Goal: Navigation & Orientation: Find specific page/section

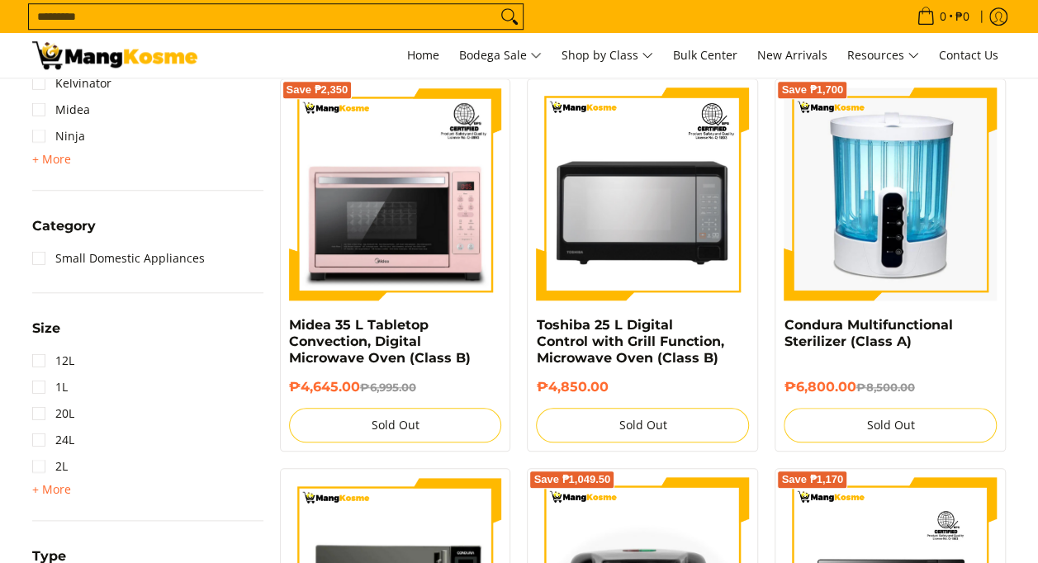
scroll to position [330, 0]
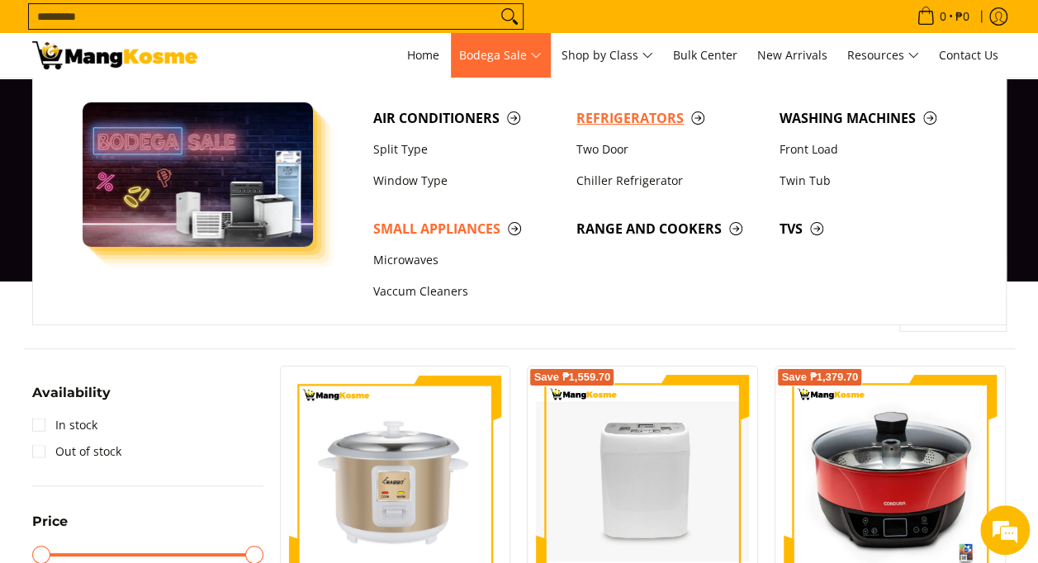
click at [598, 111] on span "Refrigerators" at bounding box center [669, 118] width 187 height 21
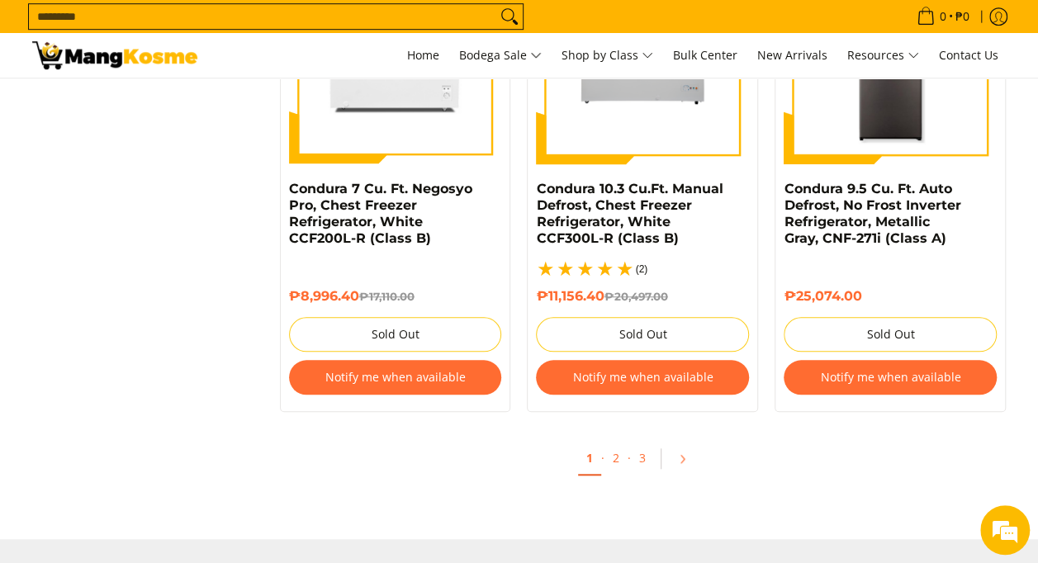
scroll to position [3880, 0]
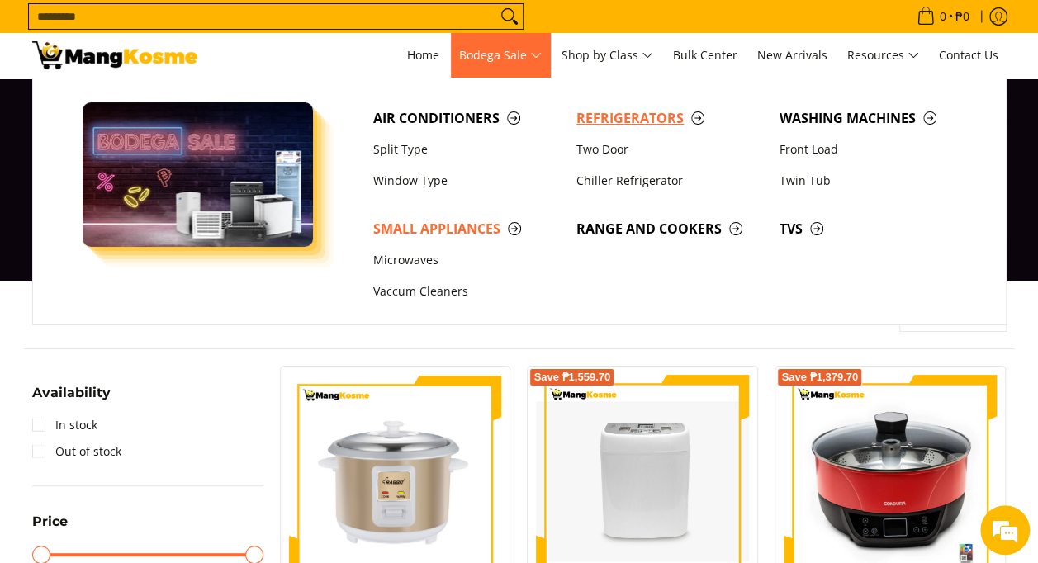
click at [613, 116] on span "Refrigerators" at bounding box center [669, 118] width 187 height 21
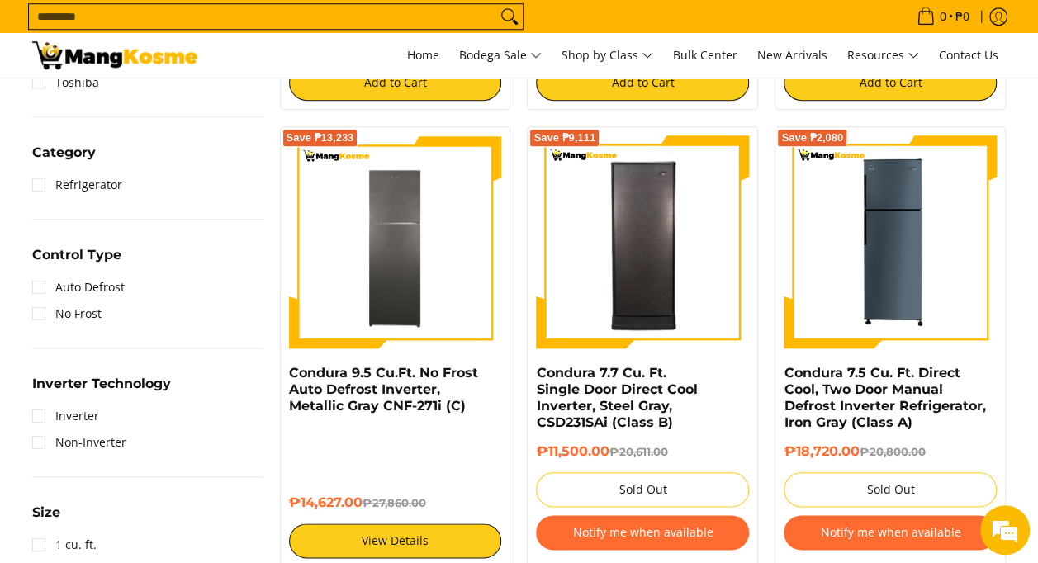
scroll to position [743, 0]
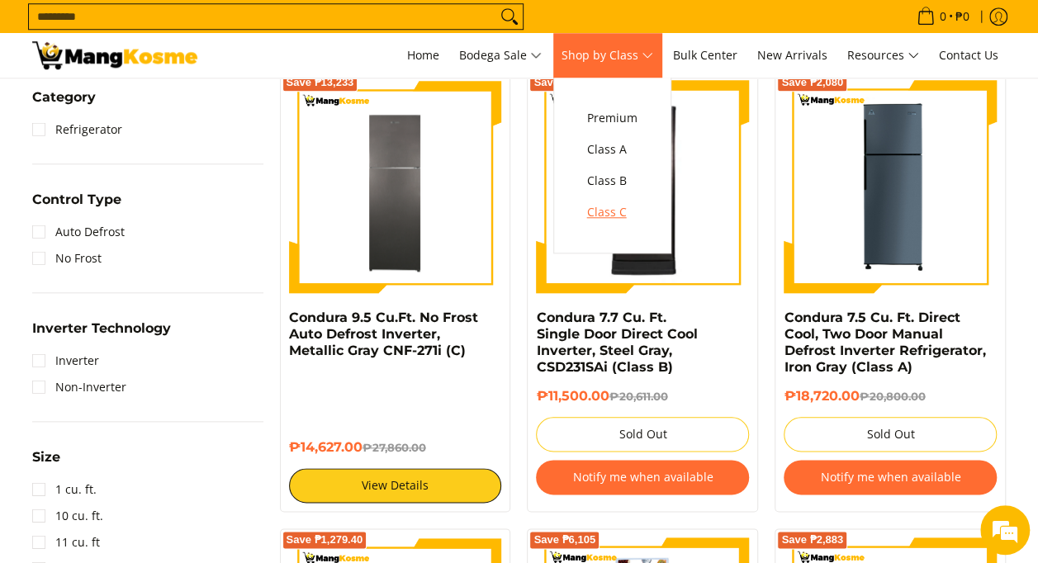
click at [608, 216] on span "Class C" at bounding box center [612, 212] width 50 height 21
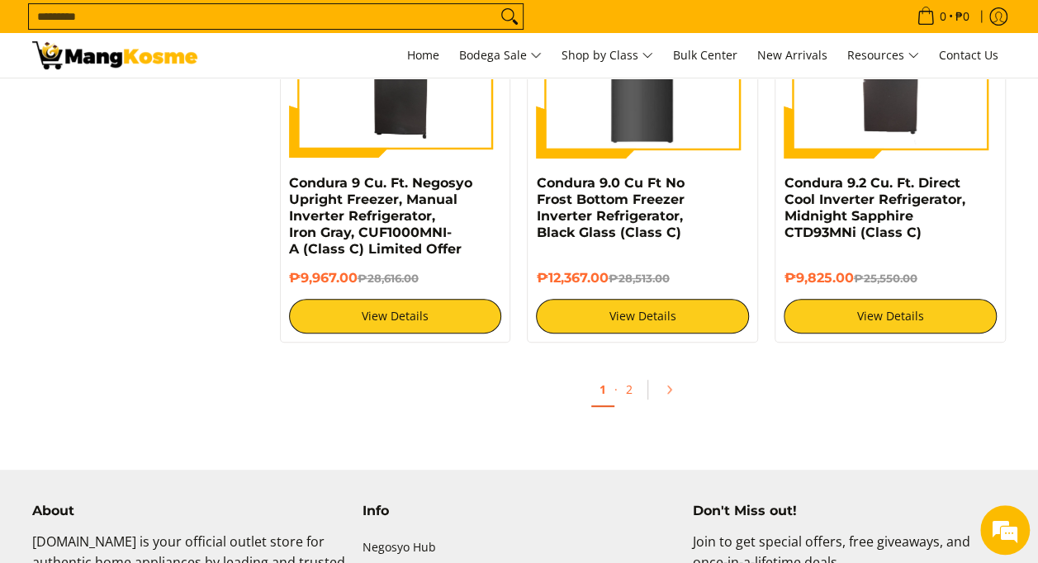
scroll to position [3302, 0]
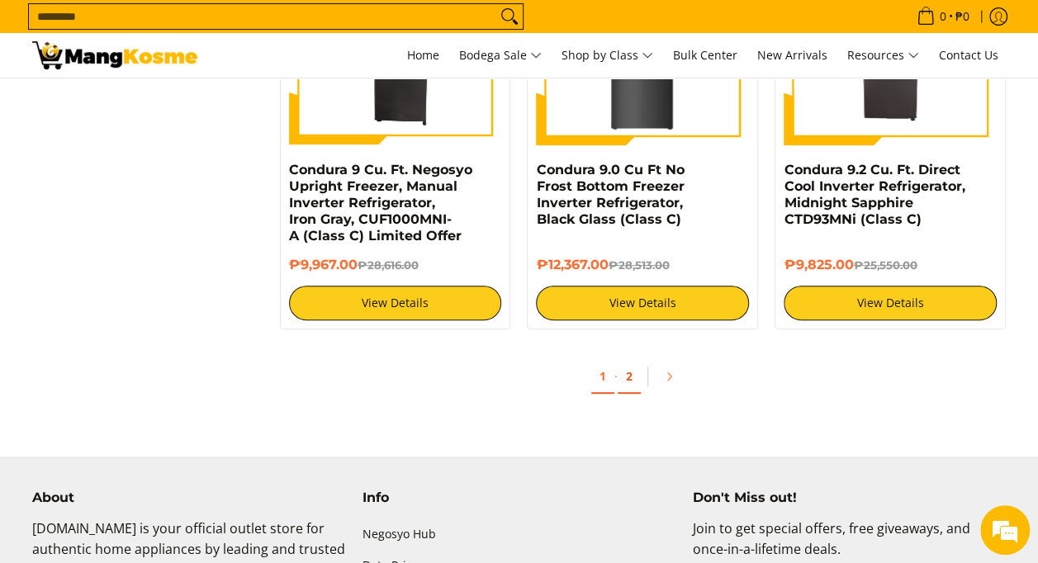
click at [627, 375] on link "2" at bounding box center [629, 377] width 23 height 34
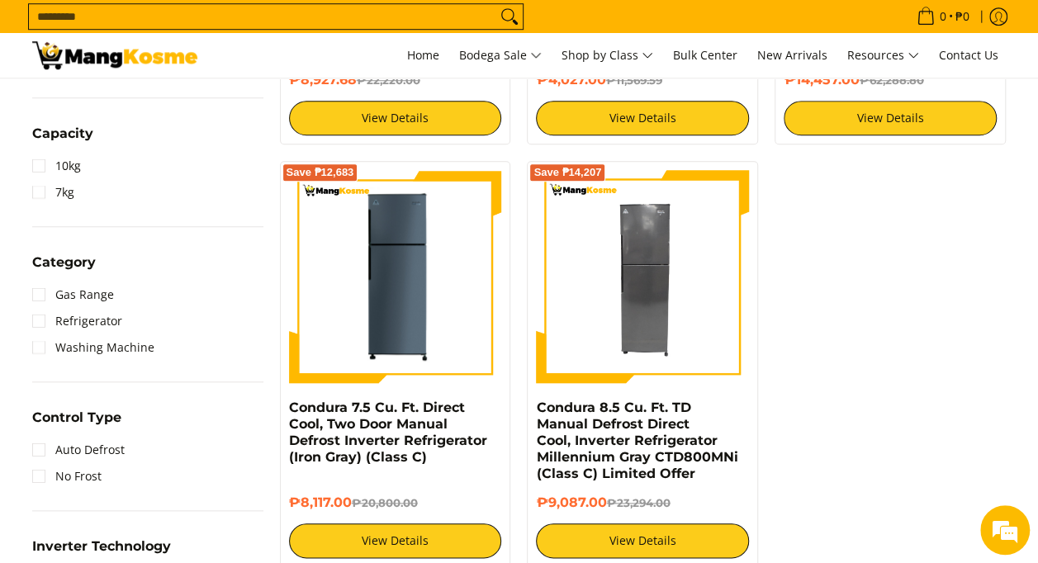
scroll to position [743, 0]
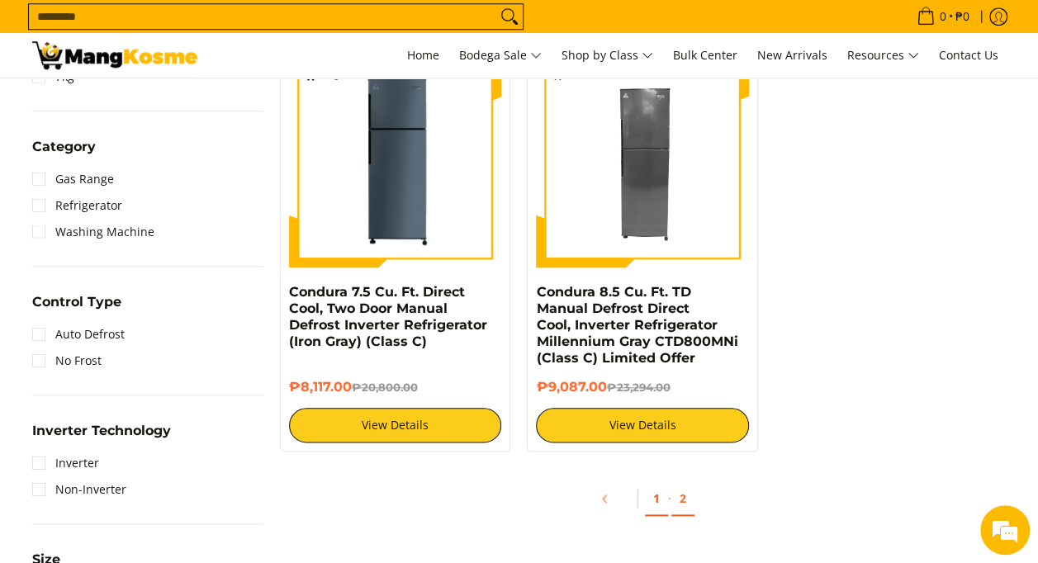
click at [651, 500] on link "1" at bounding box center [656, 499] width 23 height 34
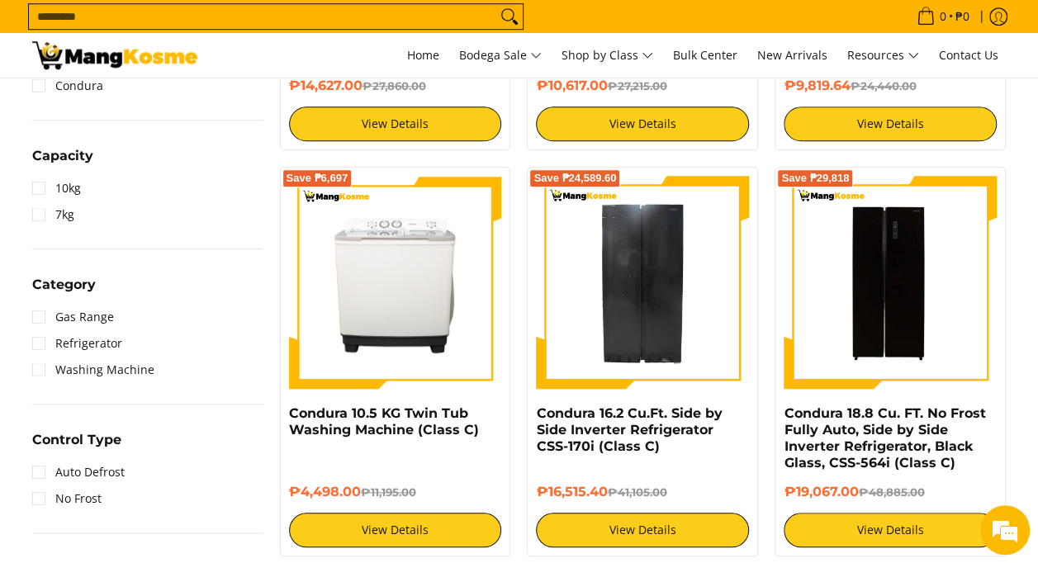
scroll to position [578, 0]
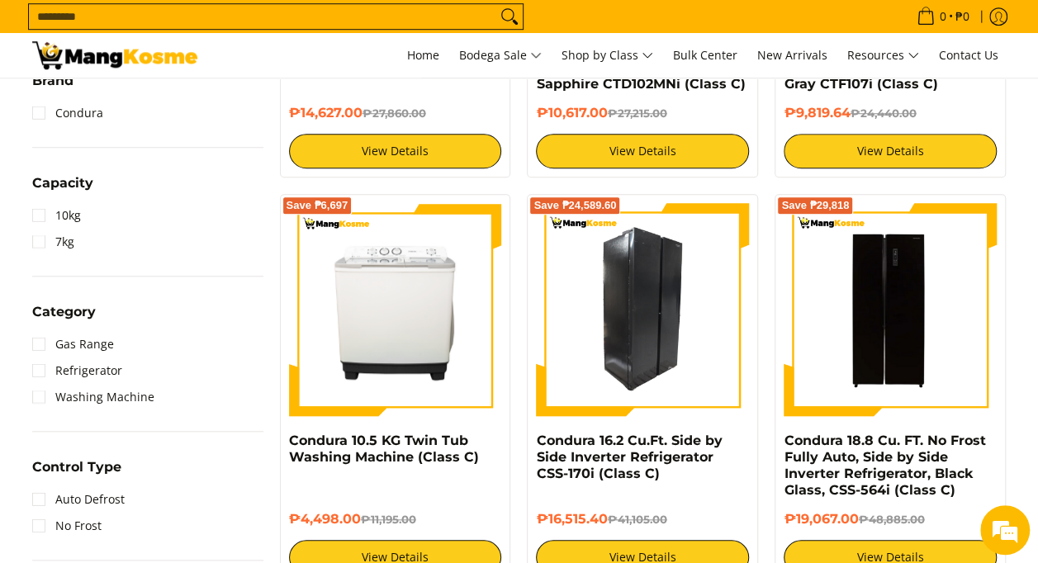
click at [642, 315] on img at bounding box center [642, 309] width 213 height 213
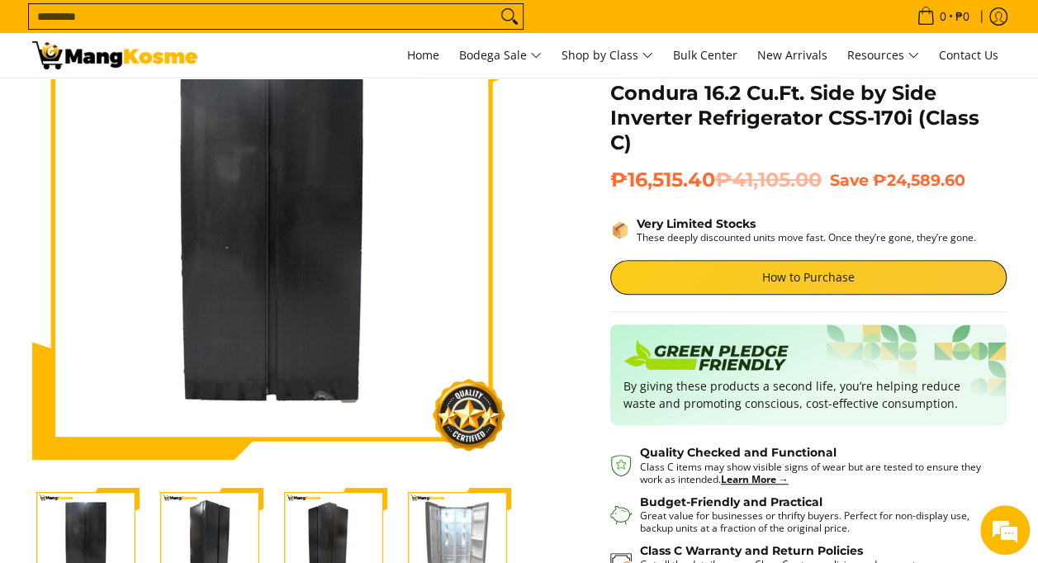
scroll to position [248, 0]
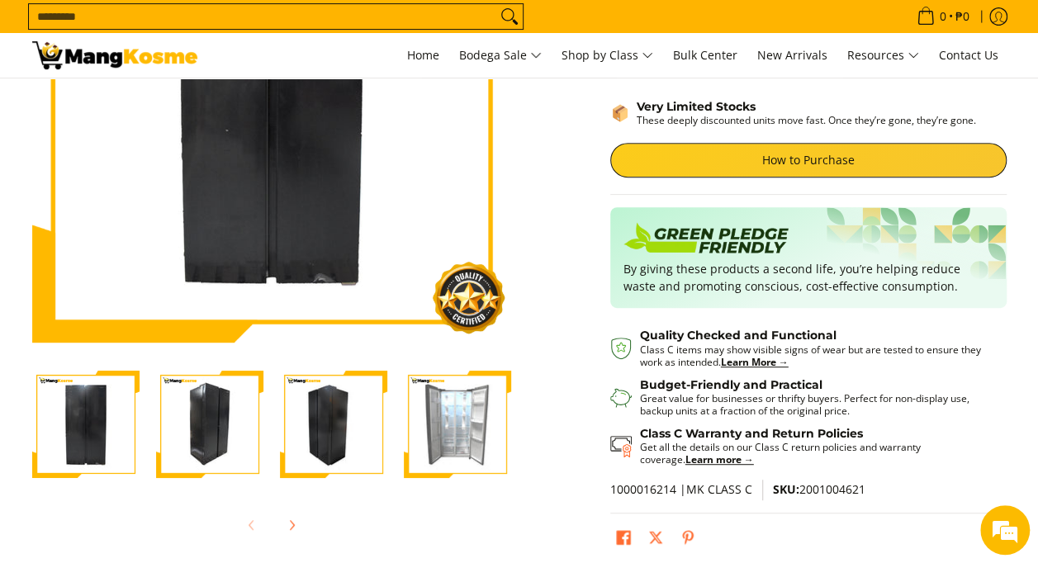
click at [360, 431] on img "Condura 16.2 Cu.Ft. Side by Side Inverter Refrigerator CSS-170i (Class C)-3" at bounding box center [333, 424] width 107 height 107
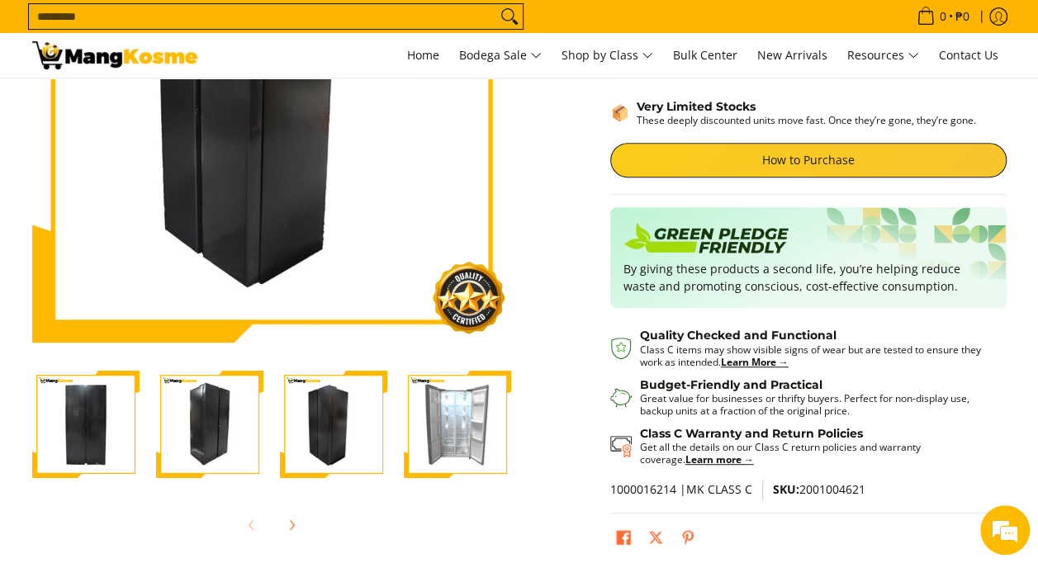
click at [474, 429] on img "Condura 16.2 Cu.Ft. Side by Side Inverter Refrigerator CSS-170i (Class C)-4" at bounding box center [457, 424] width 107 height 107
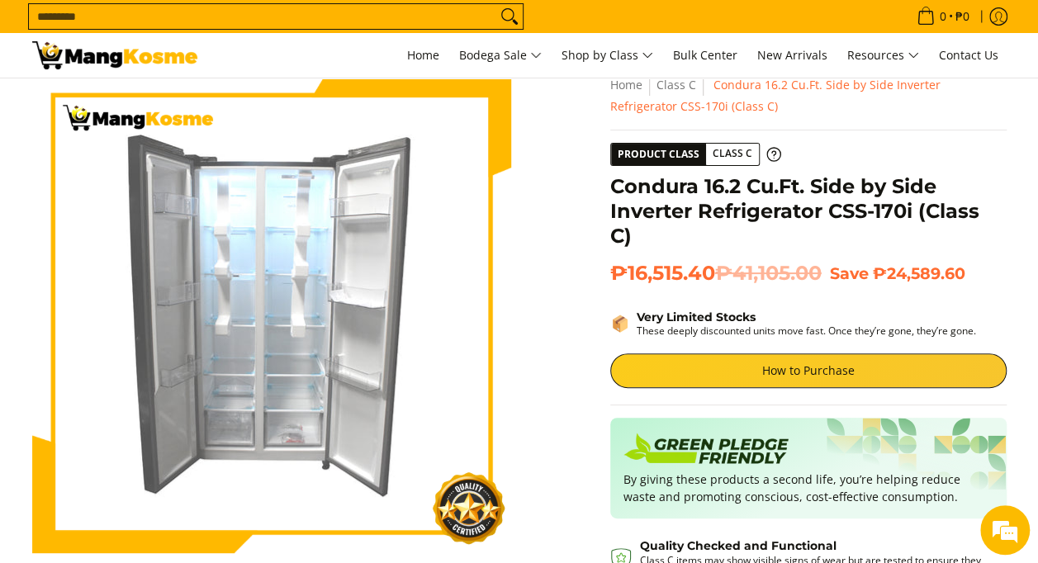
scroll to position [0, 0]
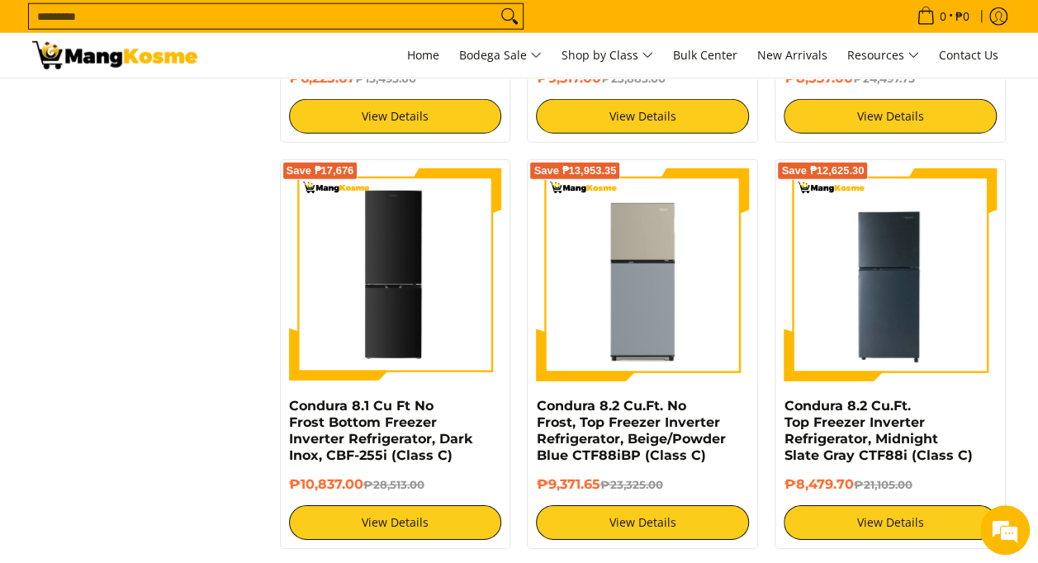
scroll to position [2312, 0]
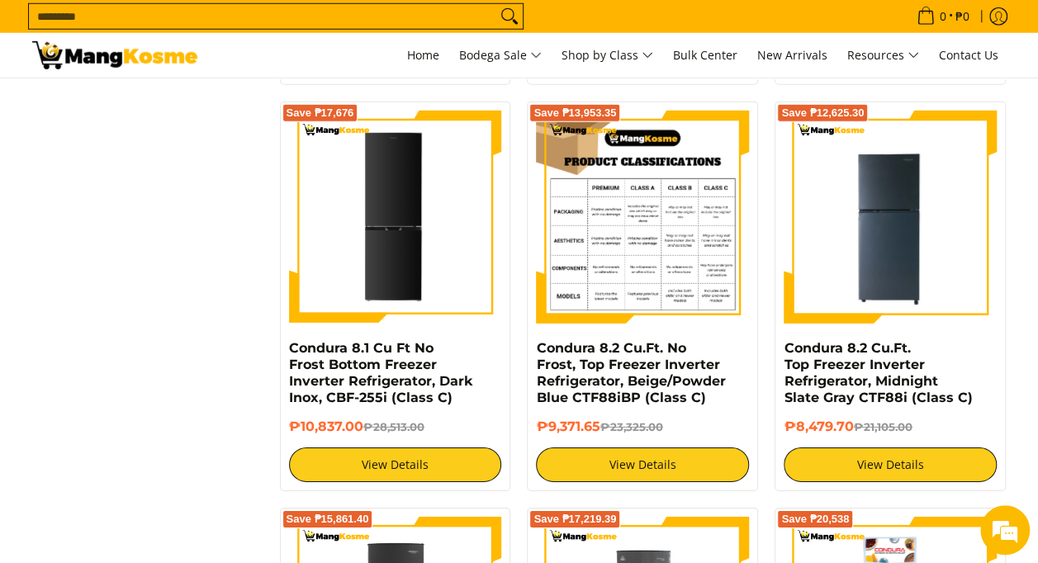
click at [651, 219] on img at bounding box center [642, 217] width 213 height 213
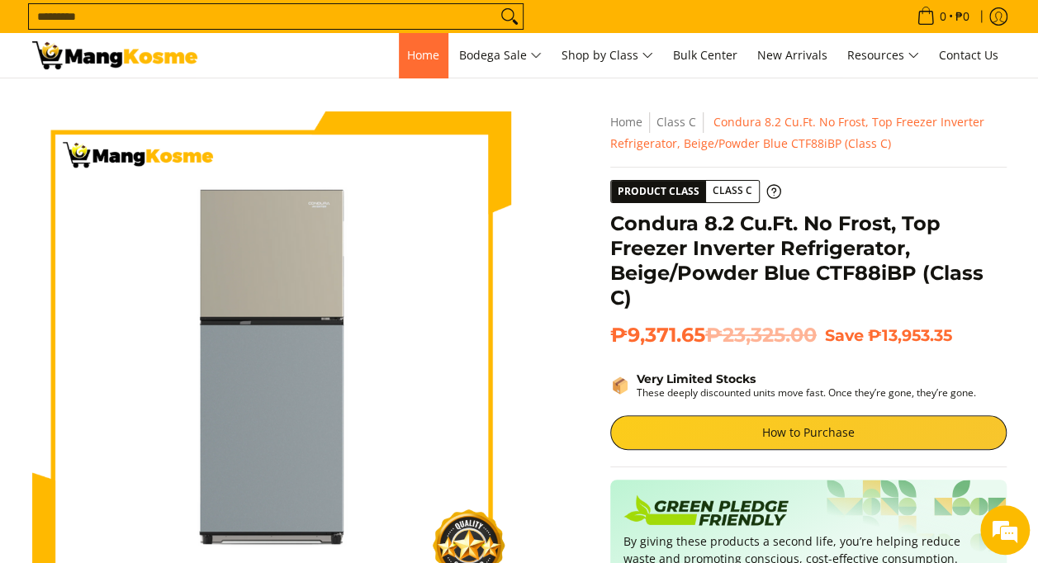
click at [417, 59] on span "Home" at bounding box center [423, 55] width 32 height 16
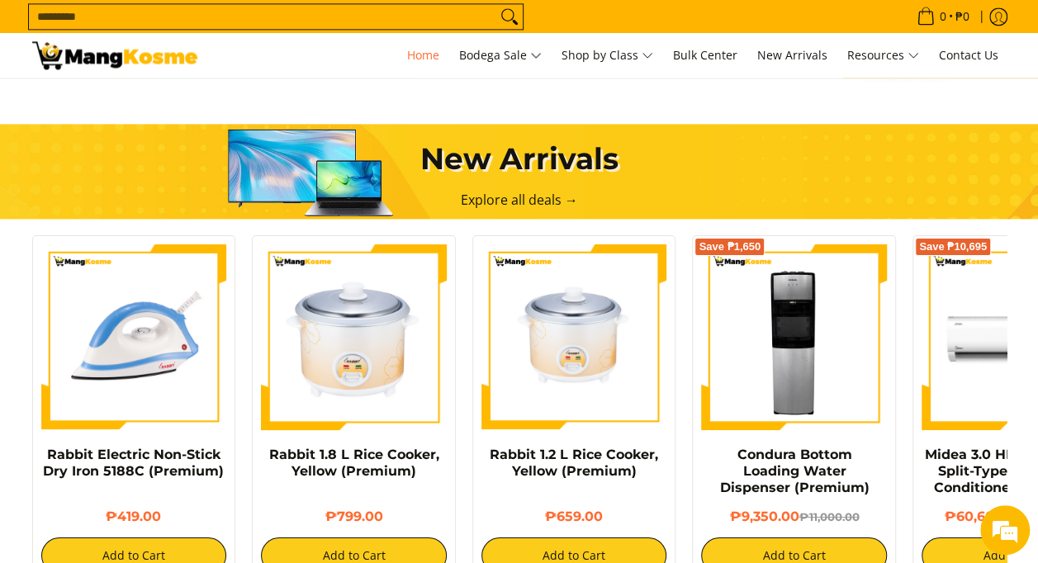
scroll to position [0, 656]
